Goal: Task Accomplishment & Management: Use online tool/utility

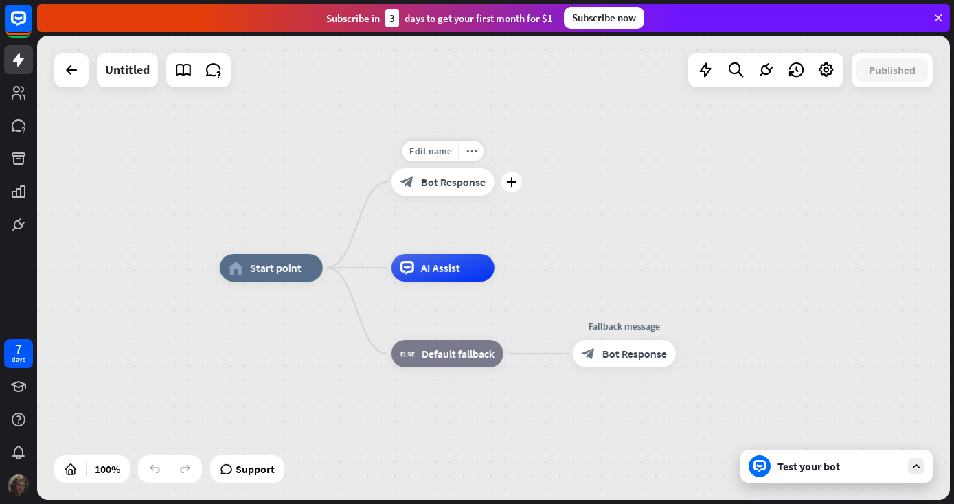
click at [422, 176] on span "Bot Response" at bounding box center [453, 182] width 65 height 14
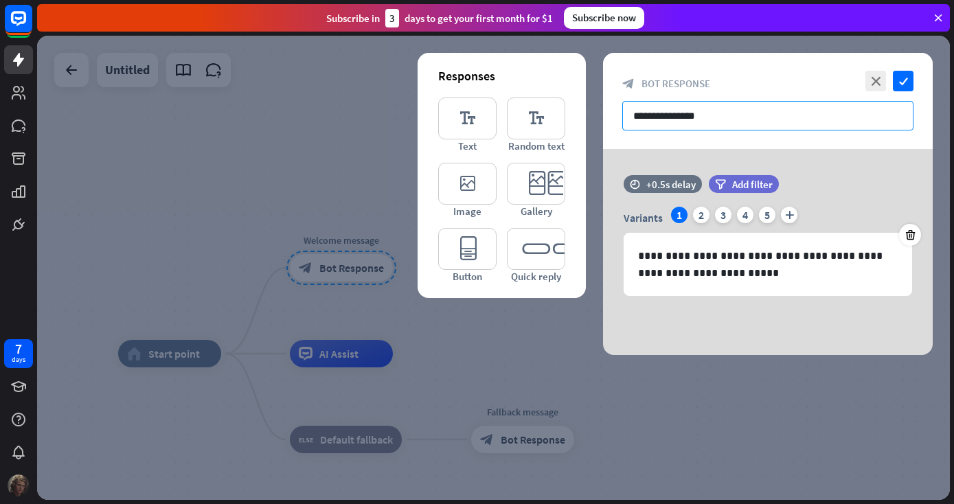
click at [727, 116] on input "**********" at bounding box center [767, 116] width 291 height 30
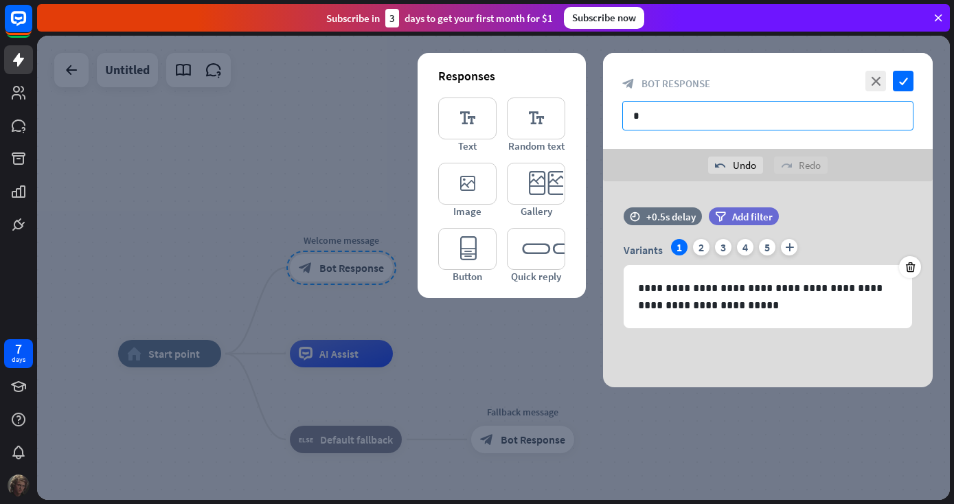
type input "*"
click at [688, 1] on div "Subscribe [DATE] to get your first month for $1 Subscribe now" at bounding box center [495, 18] width 917 height 36
click at [782, 3] on div "Subscribe [DATE] to get your first month for $1 Subscribe now" at bounding box center [495, 18] width 917 height 36
click at [670, 3] on div "Subscribe [DATE] to get your first month for $1 Subscribe now" at bounding box center [495, 18] width 917 height 36
click at [269, 304] on div at bounding box center [493, 268] width 913 height 464
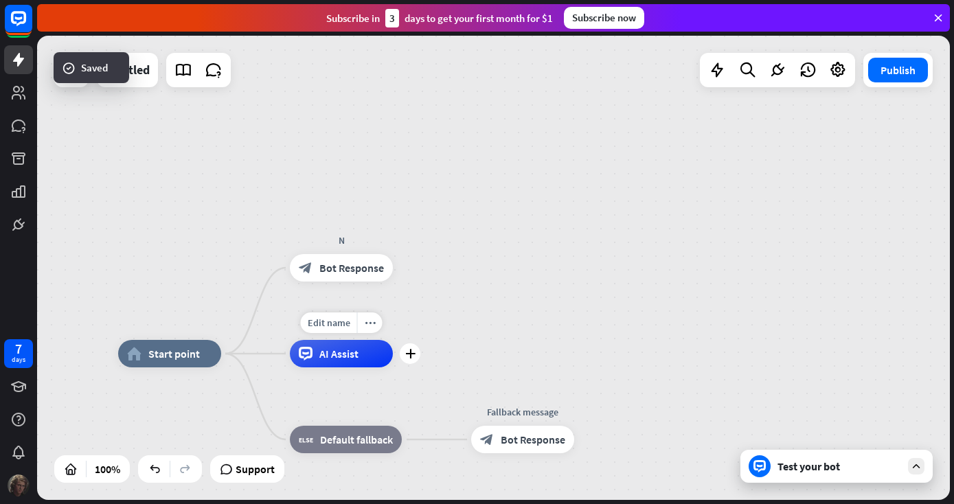
click at [326, 352] on span "AI Assist" at bounding box center [338, 354] width 39 height 14
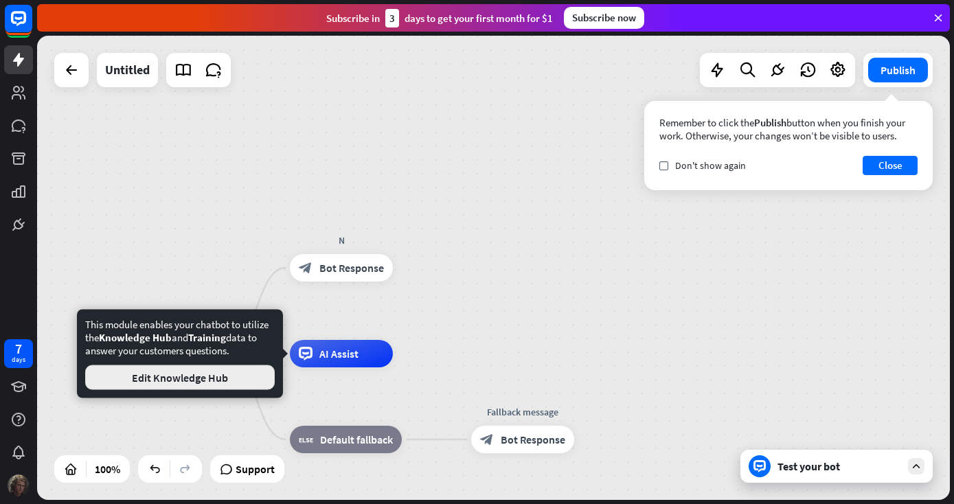
click at [258, 383] on button "Edit Knowledge Hub" at bounding box center [180, 377] width 190 height 25
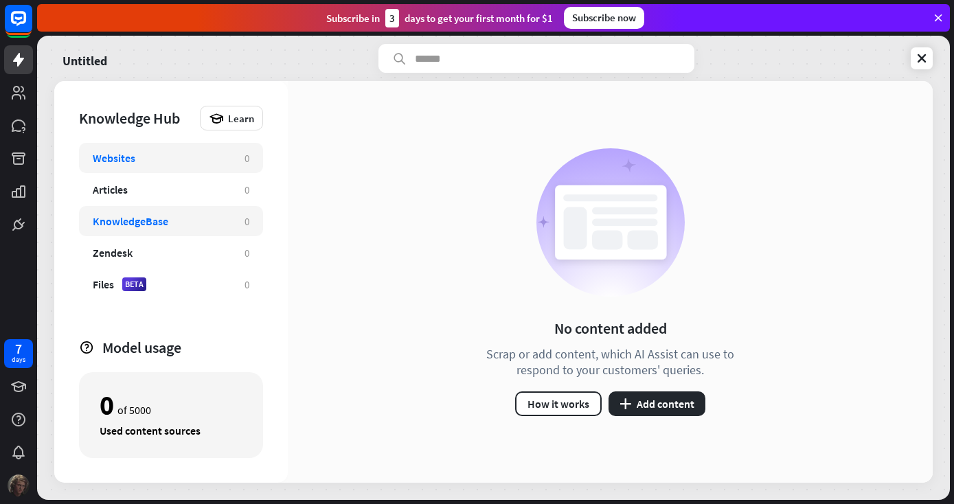
click at [171, 207] on div "KnowledgeBase 0" at bounding box center [171, 221] width 184 height 30
click at [188, 159] on div "Websites" at bounding box center [162, 158] width 138 height 14
click at [638, 398] on button "plus Add content" at bounding box center [657, 404] width 97 height 25
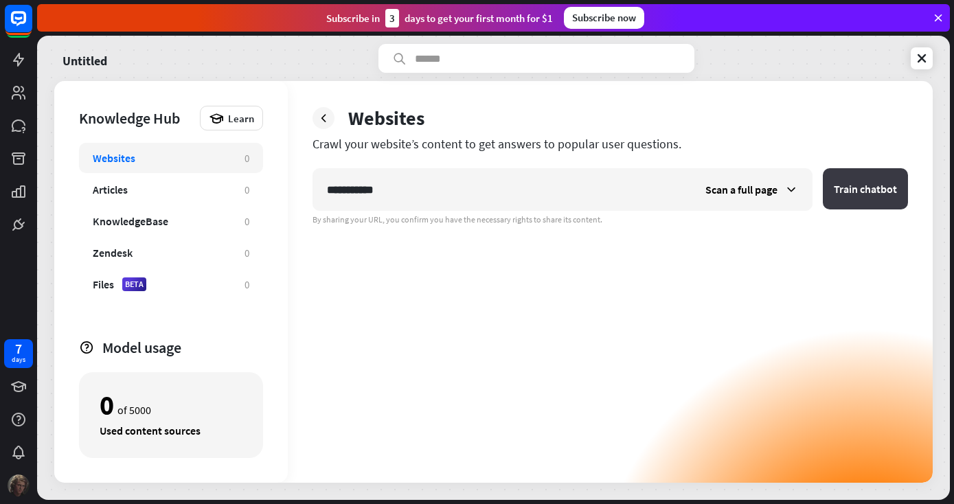
type input "**********"
click at [861, 174] on button "Train chatbot" at bounding box center [865, 188] width 85 height 41
type input "****"
click at [755, 192] on span "Scan a full page" at bounding box center [742, 190] width 72 height 14
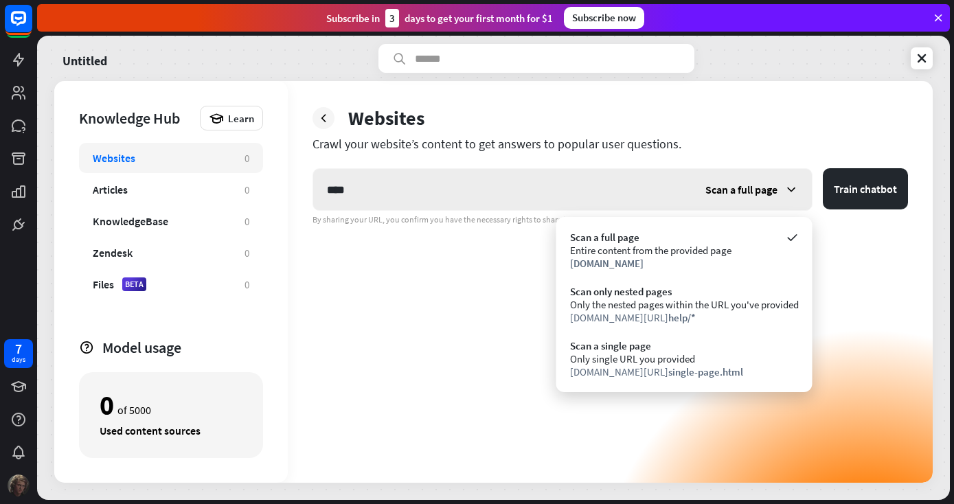
click at [752, 192] on span "Scan a full page" at bounding box center [742, 190] width 72 height 14
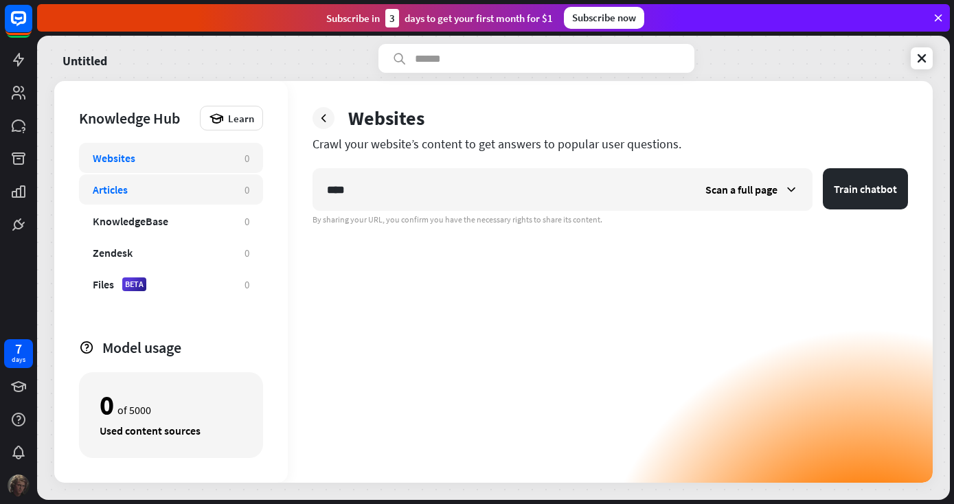
click at [190, 180] on div "Articles 0" at bounding box center [171, 189] width 184 height 30
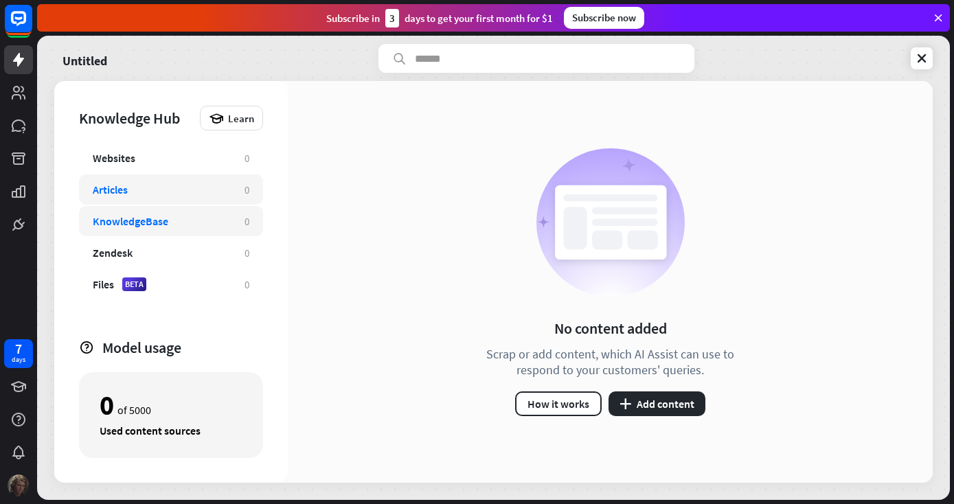
click at [190, 215] on div "KnowledgeBase" at bounding box center [162, 221] width 138 height 14
click at [186, 269] on div "Files BETA 0" at bounding box center [171, 284] width 184 height 30
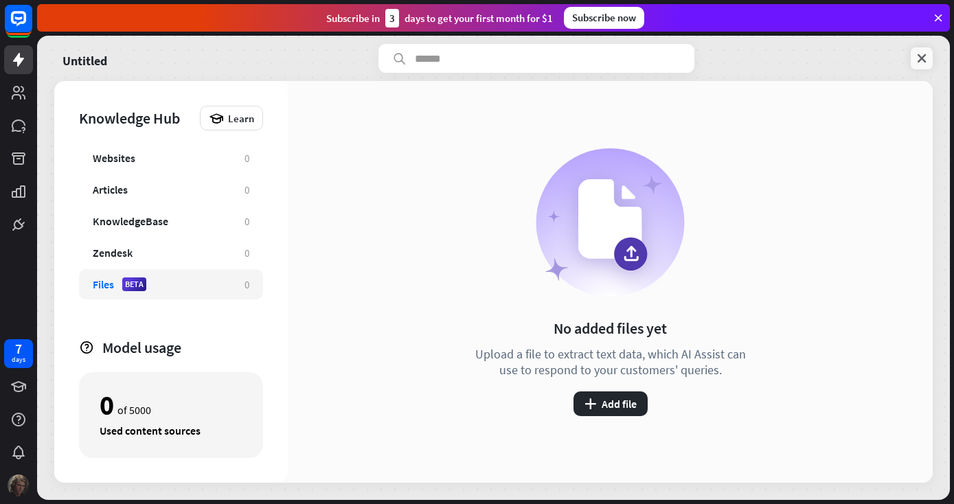
click at [928, 56] on icon at bounding box center [922, 59] width 14 height 14
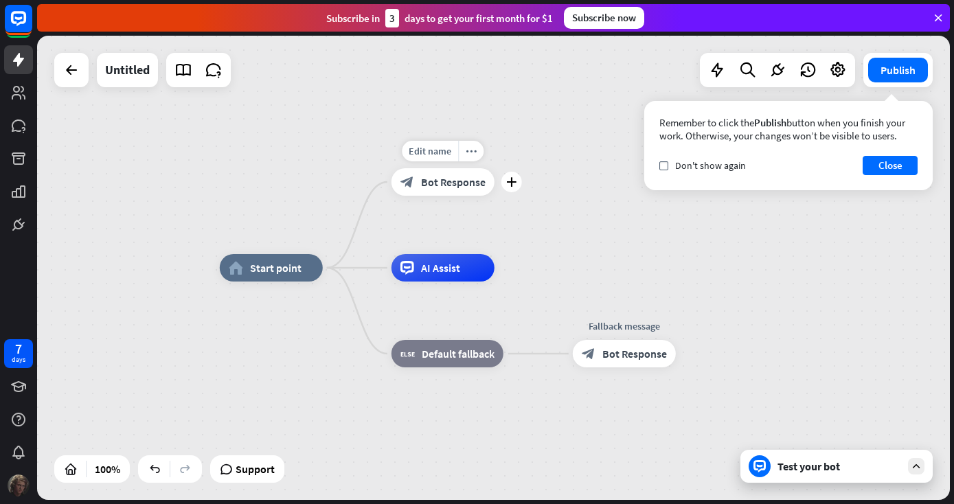
click at [429, 183] on span "Bot Response" at bounding box center [453, 182] width 65 height 14
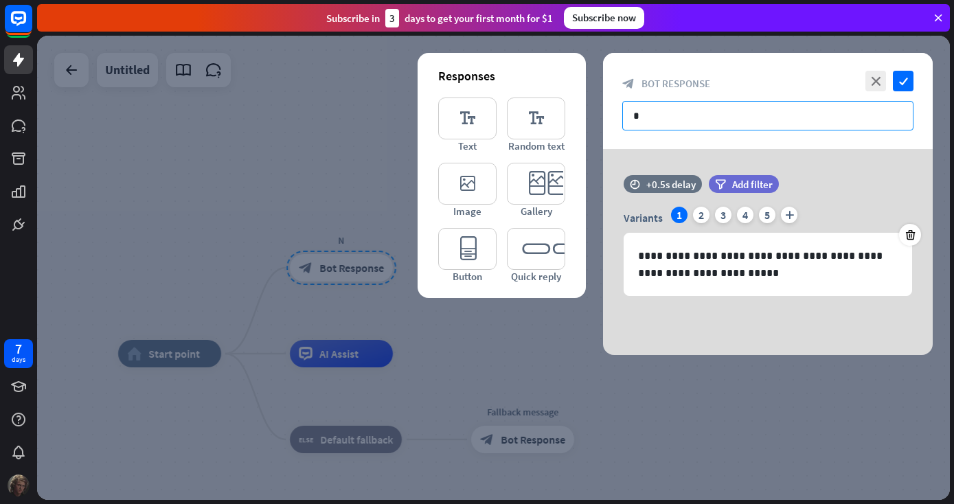
click at [647, 120] on input "*" at bounding box center [767, 116] width 291 height 30
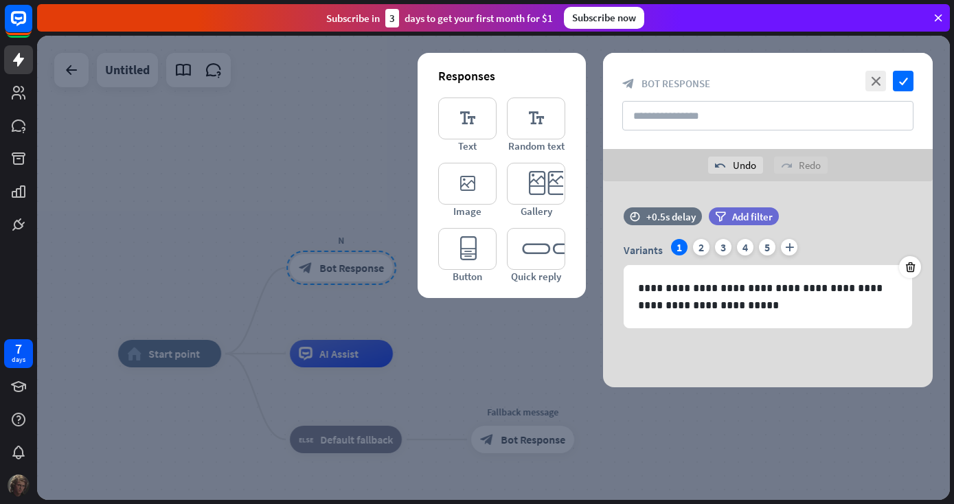
click at [639, 162] on div "undo Undo redo Redo" at bounding box center [768, 165] width 330 height 32
click at [705, 238] on div "time +0.5s delay filter Add filter" at bounding box center [768, 223] width 330 height 32
click at [703, 243] on div "2" at bounding box center [701, 247] width 16 height 16
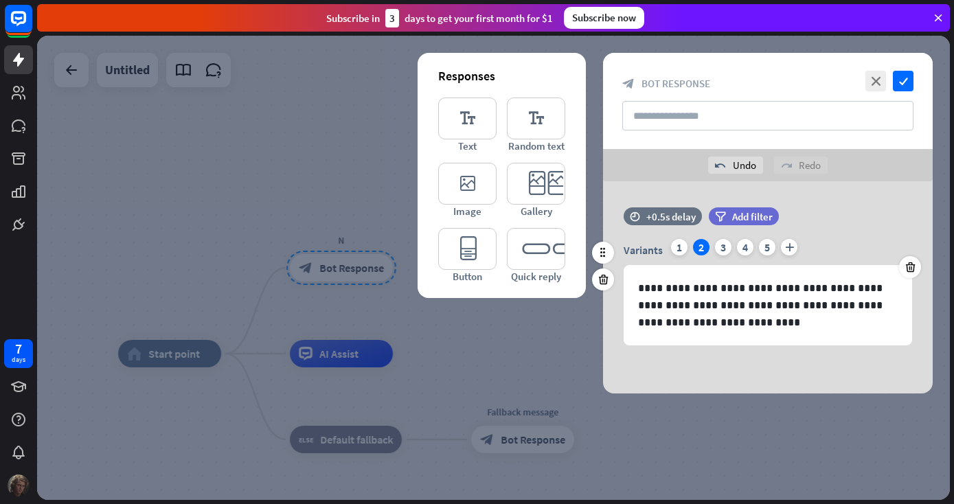
click at [723, 258] on div "Variants 1 2 3 4 5 plus" at bounding box center [768, 250] width 289 height 22
click at [725, 254] on div "3" at bounding box center [723, 247] width 16 height 16
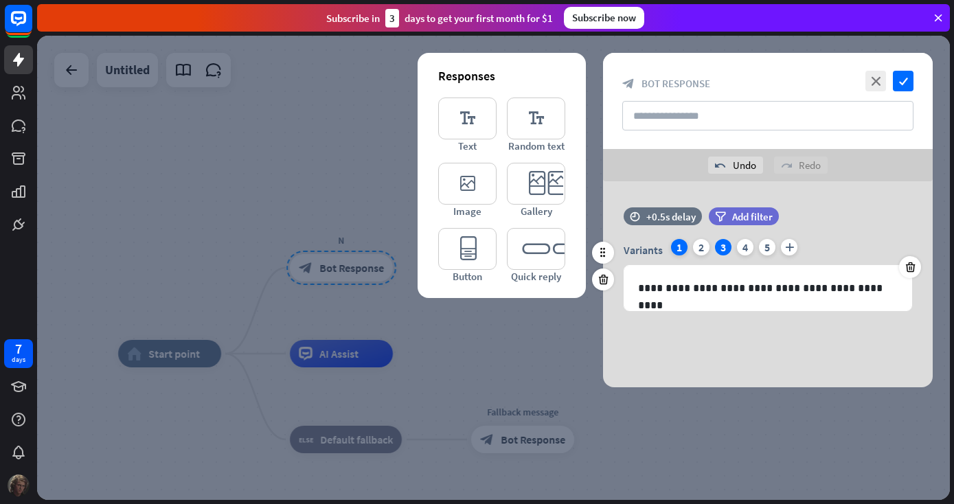
click at [678, 247] on div "1" at bounding box center [679, 247] width 16 height 16
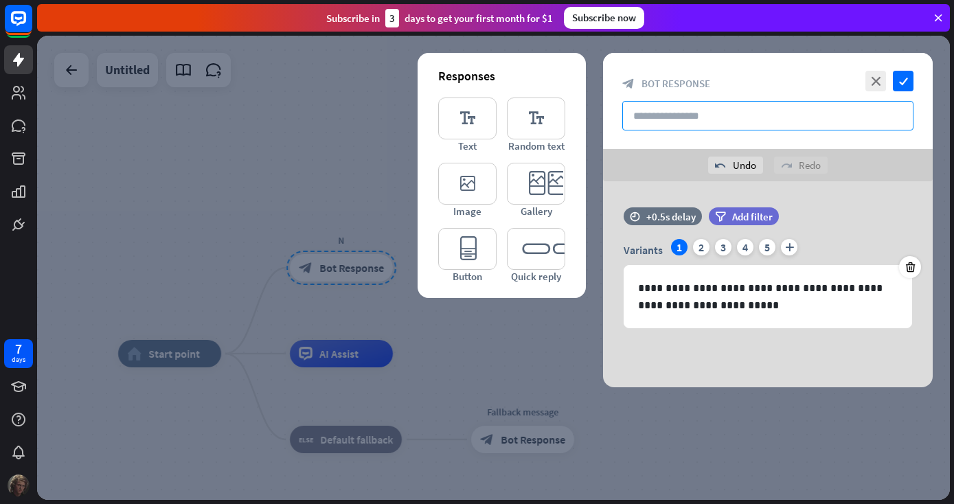
click at [681, 115] on input "text" at bounding box center [767, 116] width 291 height 30
type input "**********"
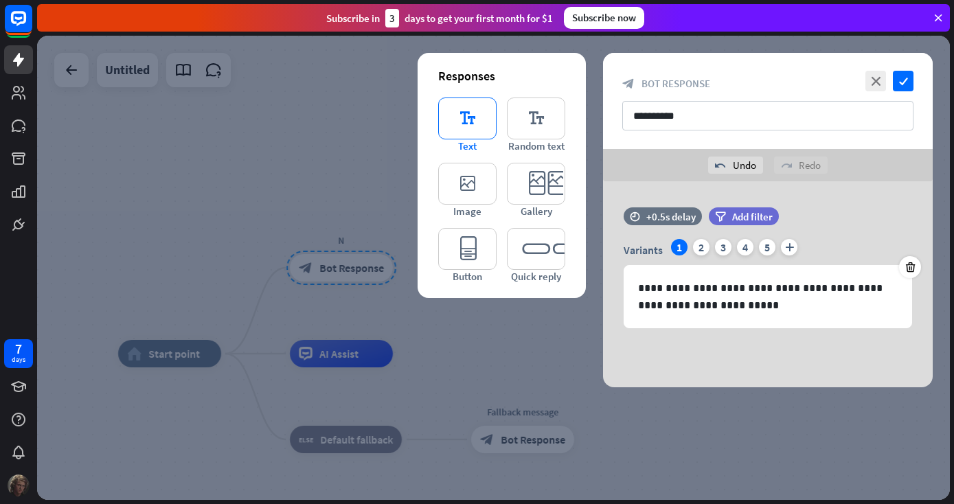
click at [455, 111] on icon "editor_text" at bounding box center [467, 119] width 58 height 42
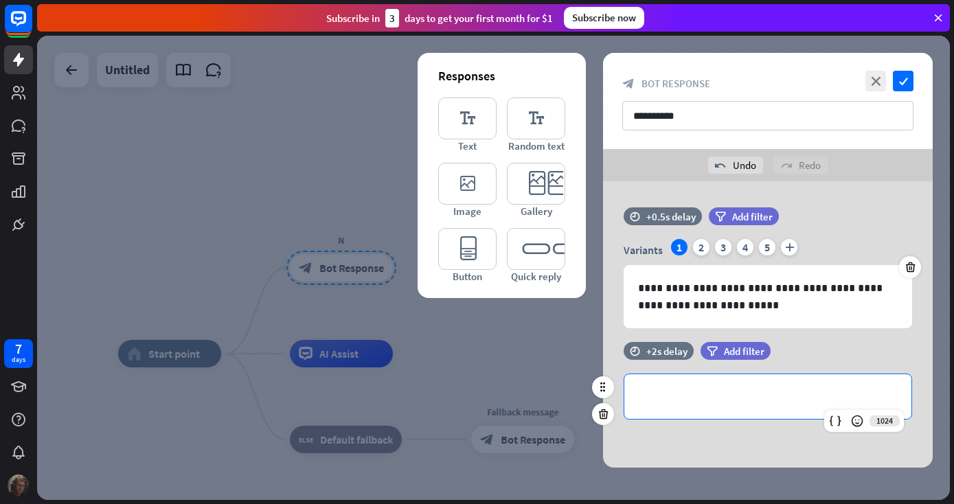
click at [712, 405] on p "**********" at bounding box center [768, 396] width 260 height 17
click at [609, 383] on div at bounding box center [603, 387] width 22 height 22
click at [644, 380] on div "*******" at bounding box center [767, 396] width 287 height 45
click at [536, 266] on icon "editor_quick_replies" at bounding box center [536, 249] width 58 height 42
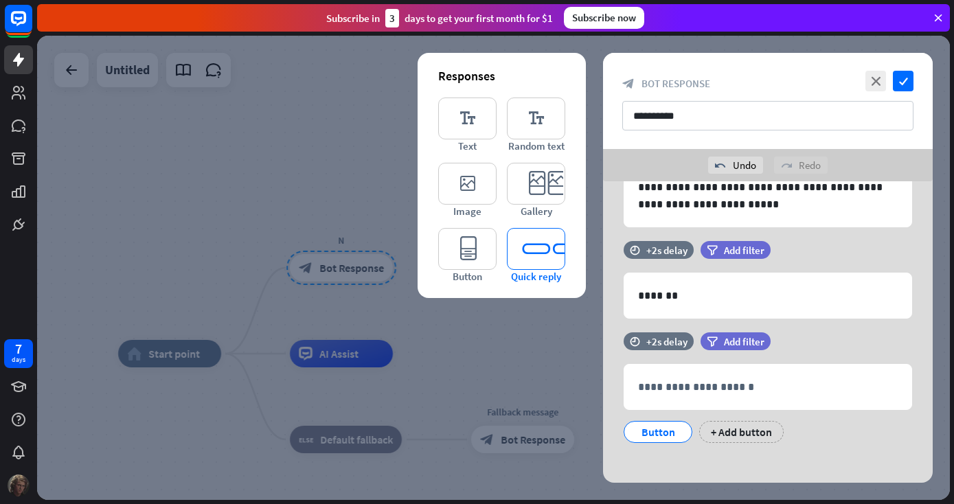
scroll to position [109, 0]
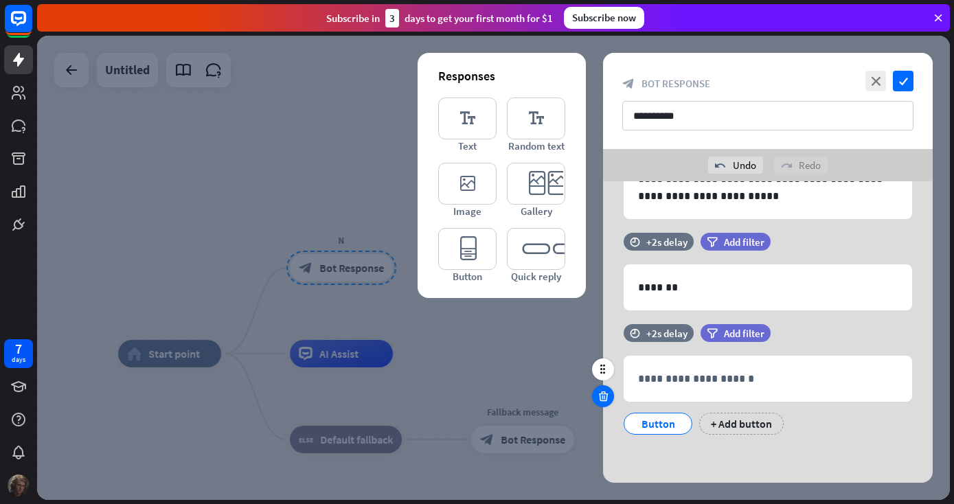
click at [604, 403] on div at bounding box center [603, 396] width 22 height 22
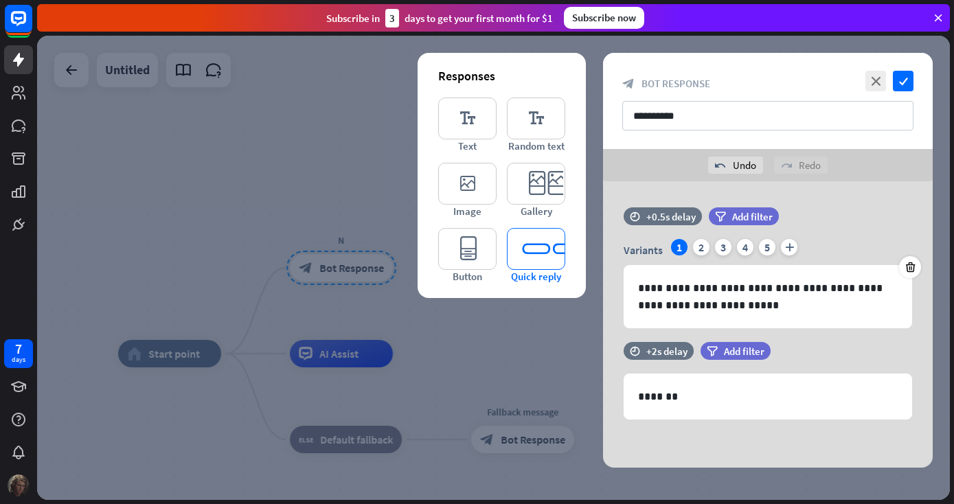
click at [550, 253] on icon "editor_quick_replies" at bounding box center [536, 249] width 58 height 42
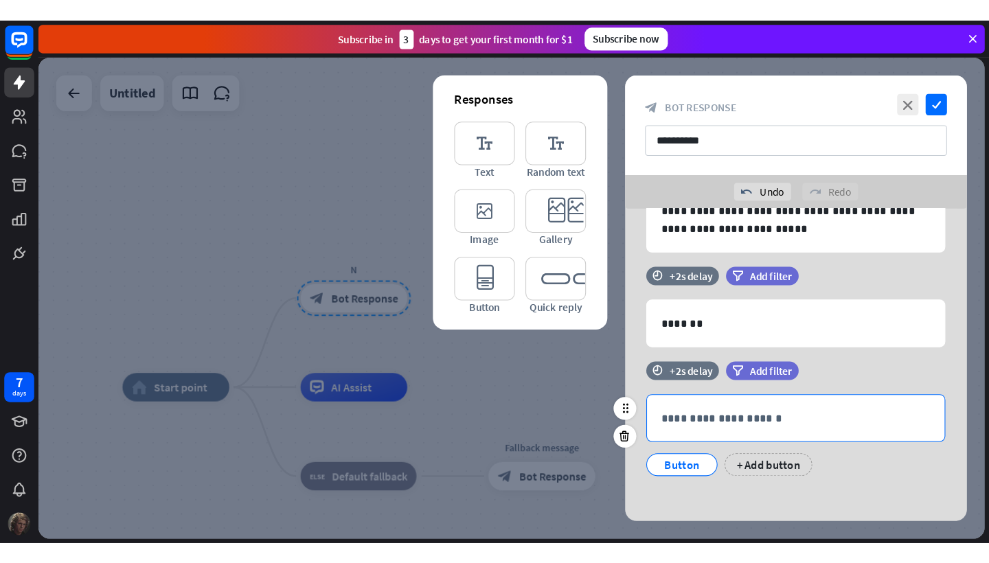
scroll to position [109, 0]
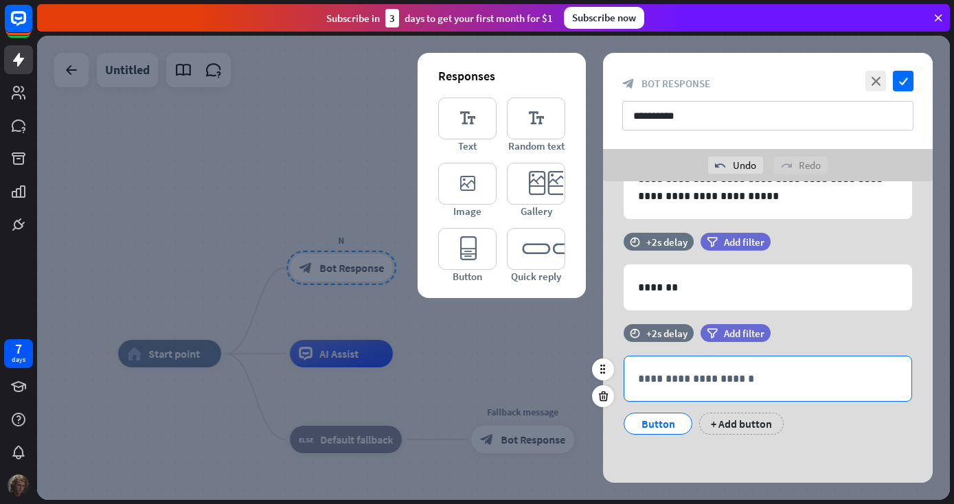
click at [671, 365] on div "**********" at bounding box center [767, 379] width 287 height 45
click at [727, 427] on div "+ Add button" at bounding box center [741, 424] width 84 height 22
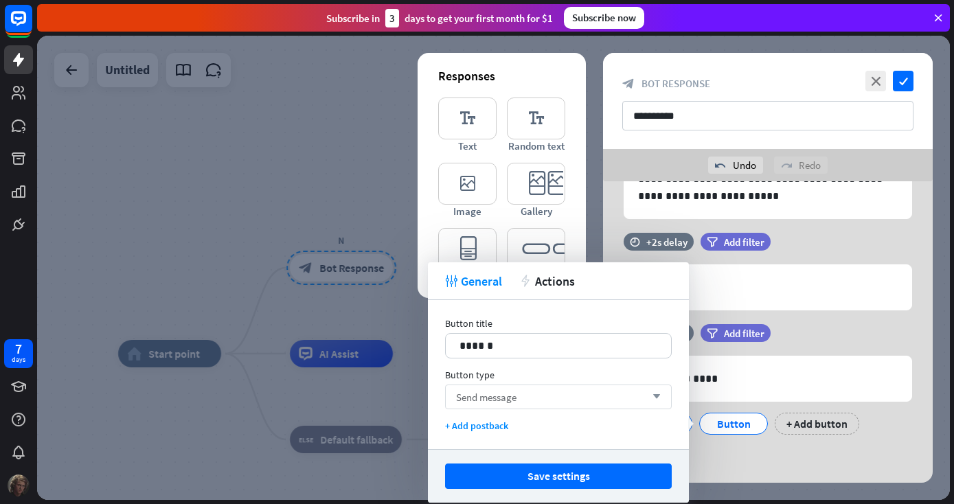
click at [611, 395] on div "Send message arrow_down" at bounding box center [558, 397] width 227 height 25
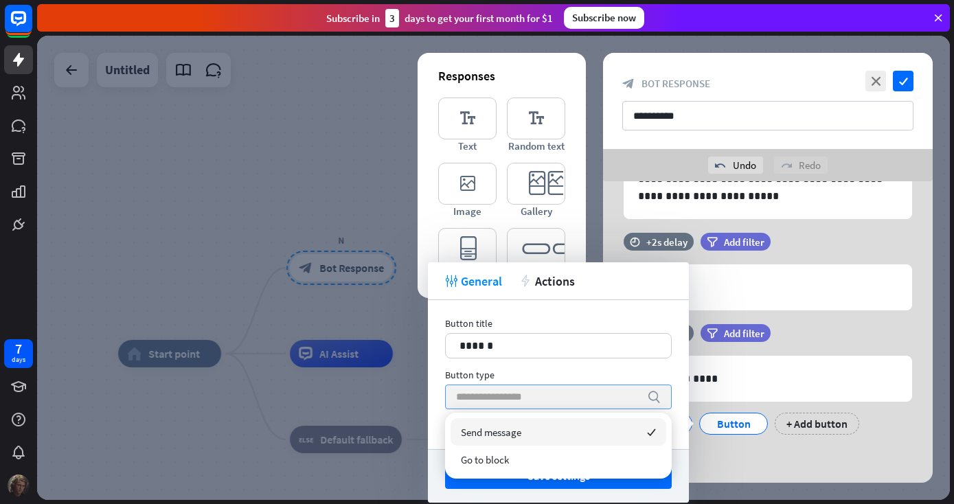
click at [611, 395] on input "search" at bounding box center [548, 396] width 184 height 23
click at [499, 335] on div "******" at bounding box center [558, 346] width 225 height 24
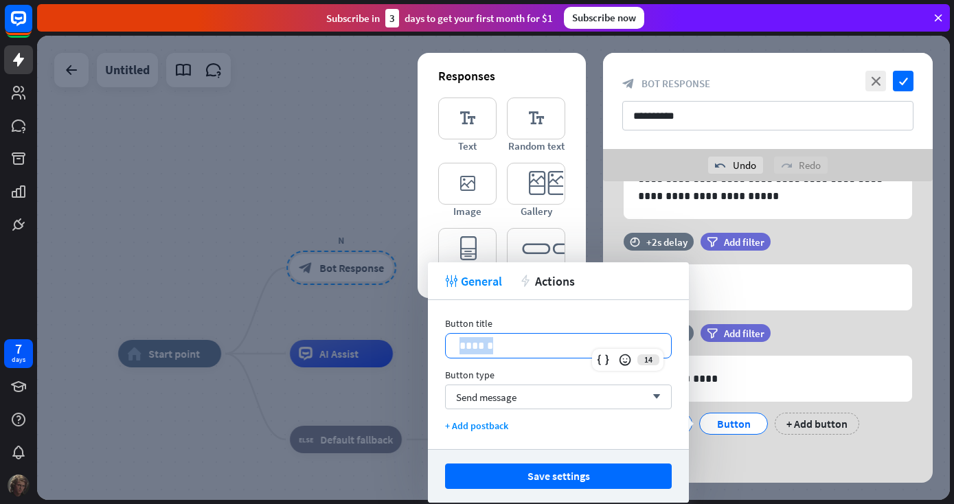
click at [499, 335] on div "******" at bounding box center [558, 346] width 225 height 24
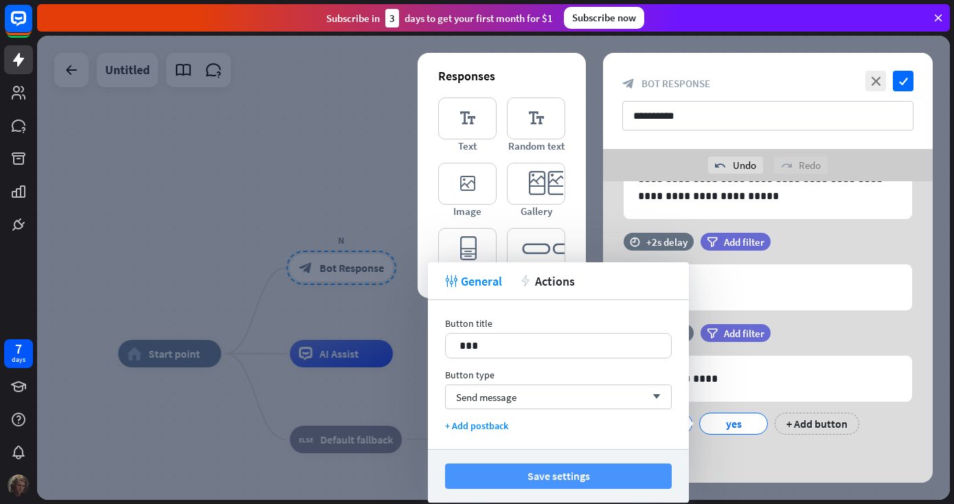
click at [570, 471] on button "Save settings" at bounding box center [558, 476] width 227 height 25
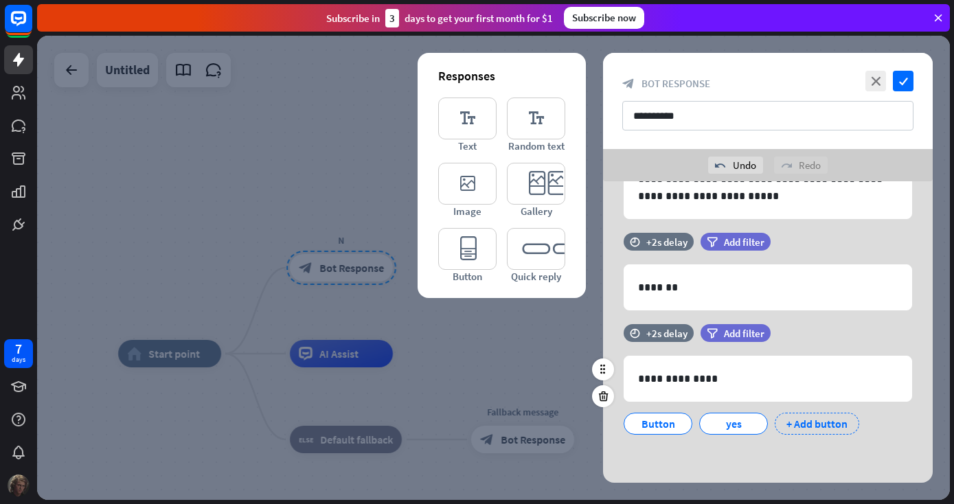
click at [789, 419] on div "+ Add button" at bounding box center [817, 424] width 84 height 22
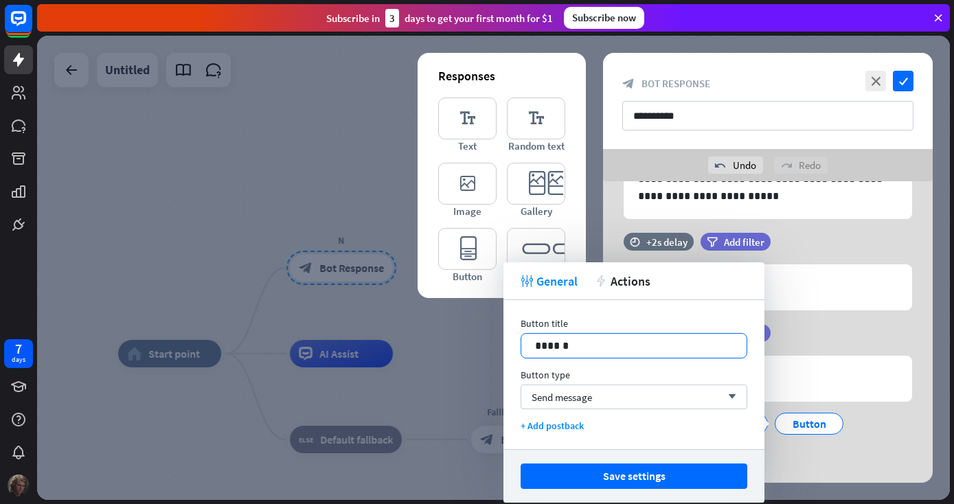
click at [574, 342] on p "******" at bounding box center [634, 345] width 198 height 17
click at [604, 491] on div "Save settings" at bounding box center [634, 476] width 261 height 54
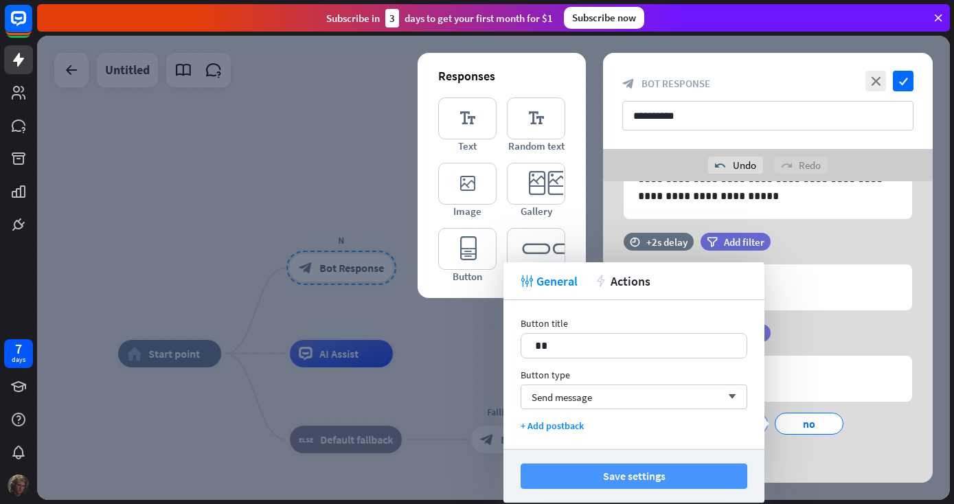
click at [605, 481] on button "Save settings" at bounding box center [634, 476] width 227 height 25
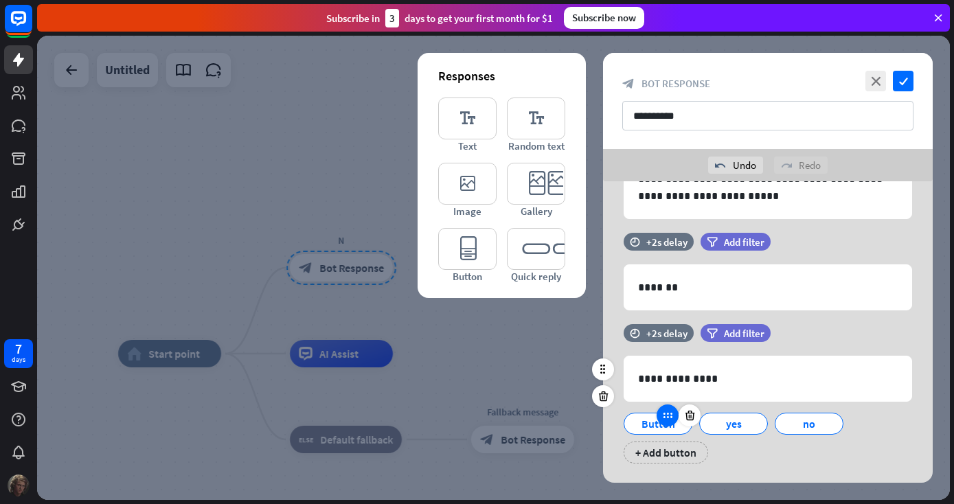
click at [658, 412] on div at bounding box center [668, 416] width 22 height 22
click at [684, 414] on icon at bounding box center [690, 415] width 13 height 12
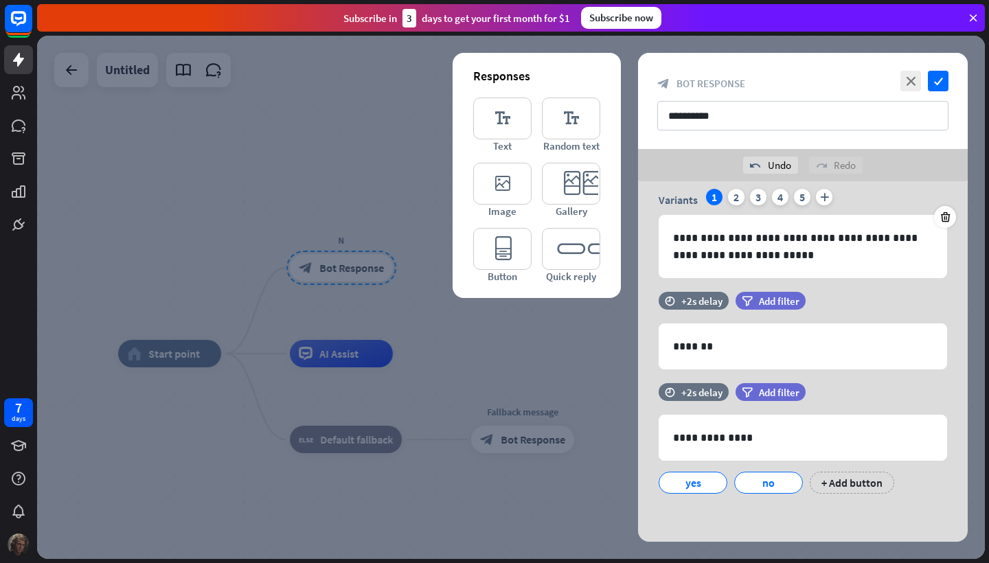
scroll to position [50, 0]
